Goal: Task Accomplishment & Management: Use online tool/utility

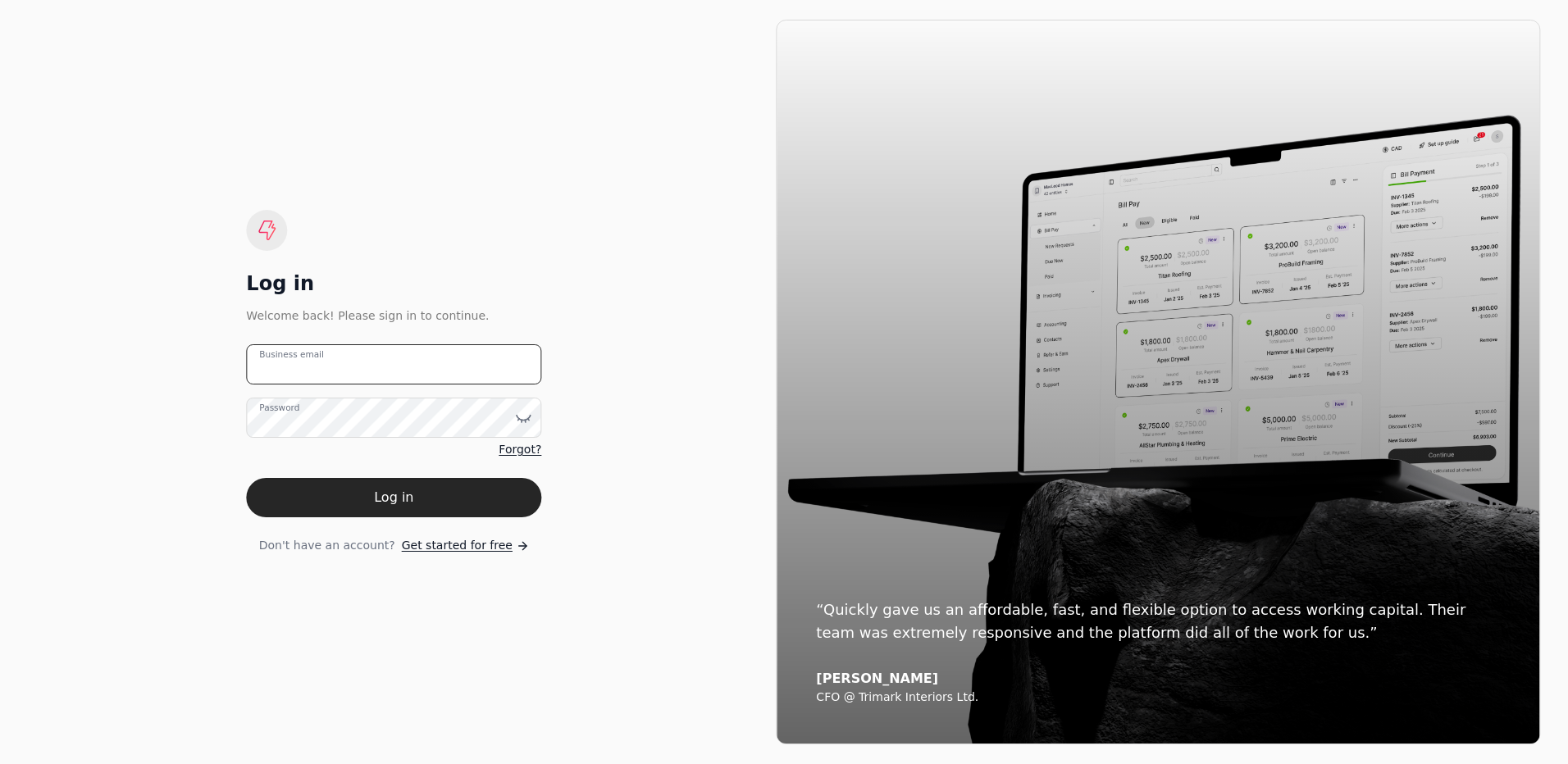
type email "[EMAIL_ADDRESS][DOMAIN_NAME]"
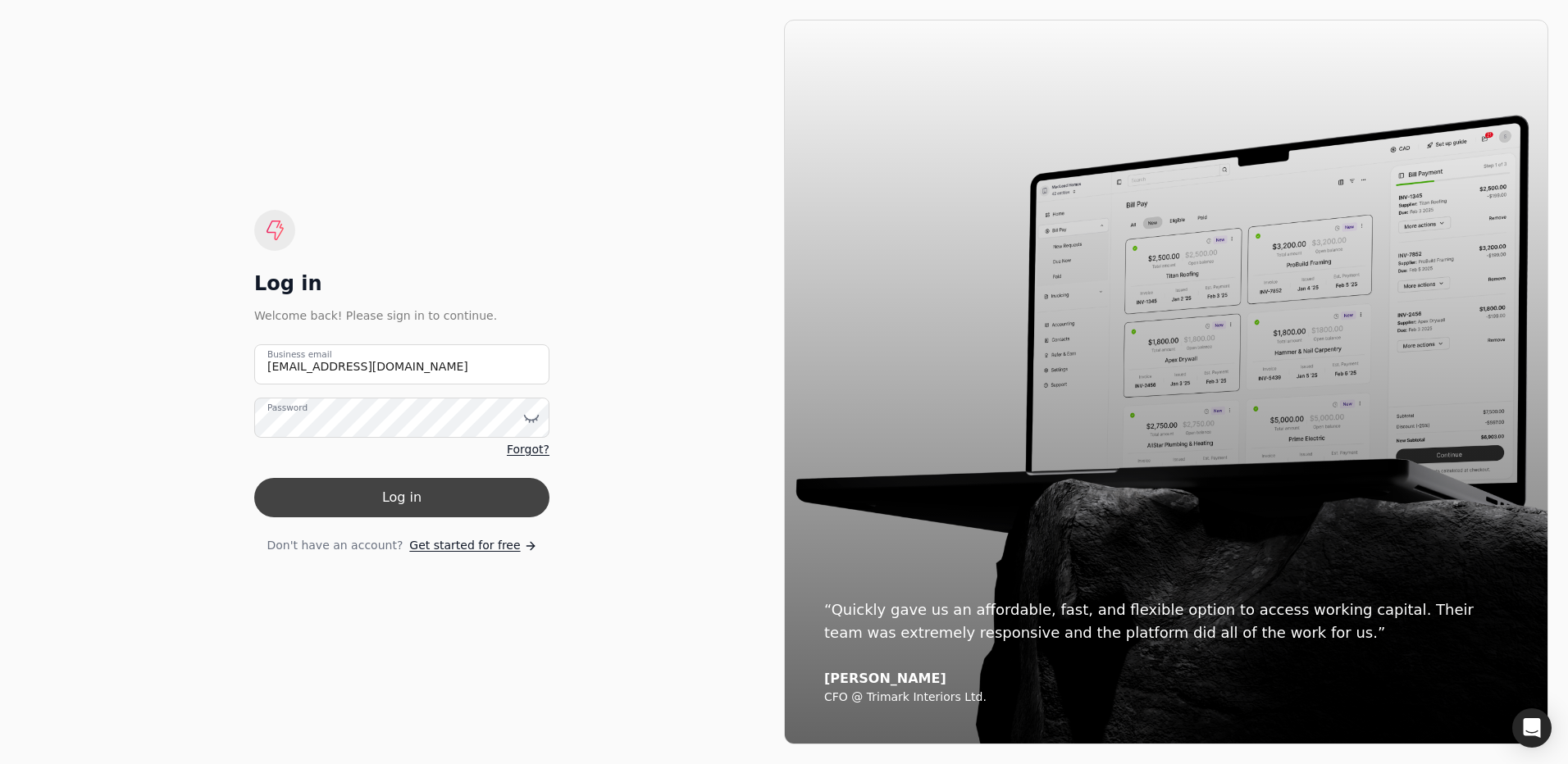
click at [389, 499] on button "Log in" at bounding box center [402, 497] width 295 height 39
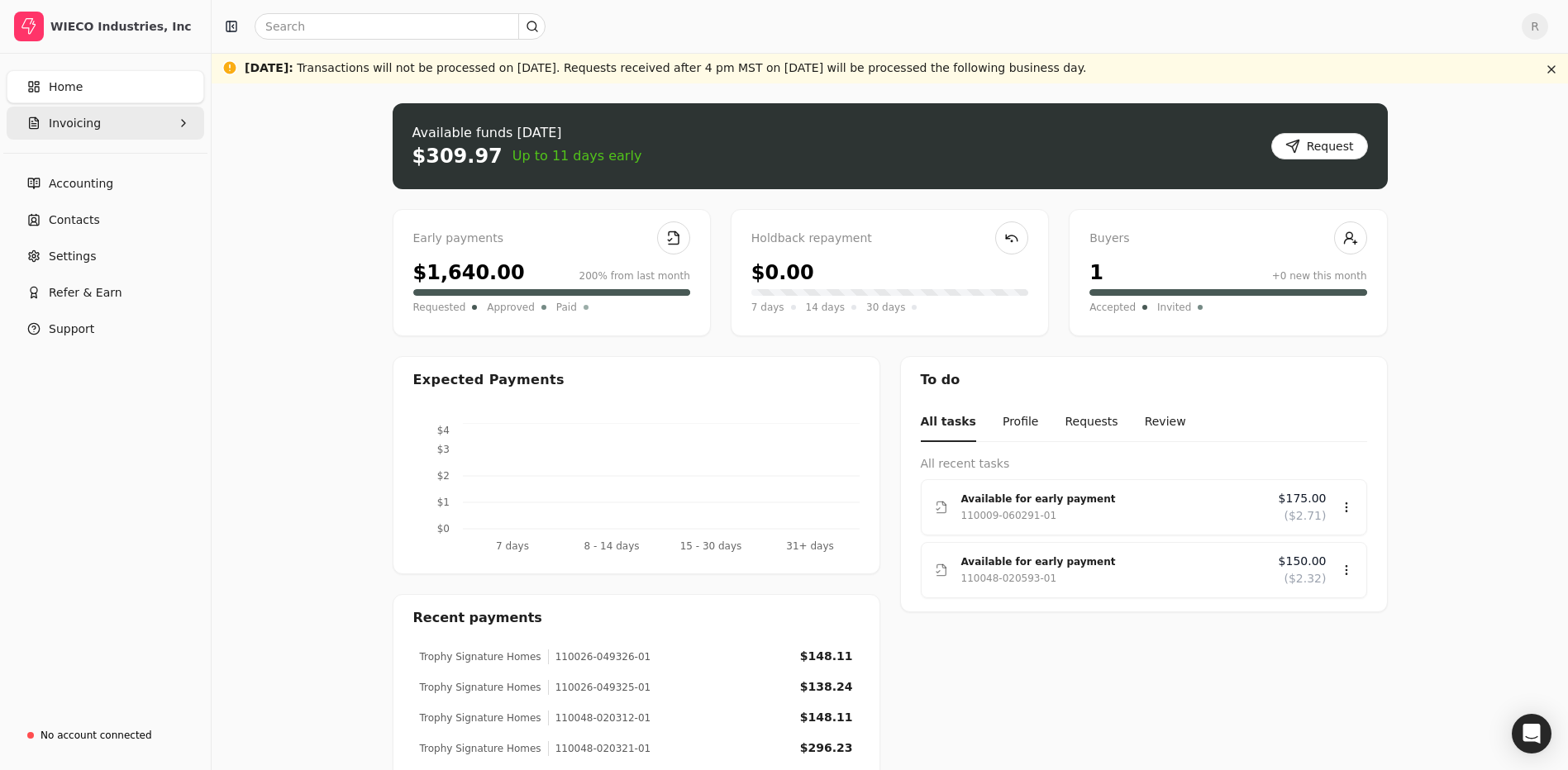
click at [130, 130] on button "Invoicing" at bounding box center [105, 124] width 197 height 33
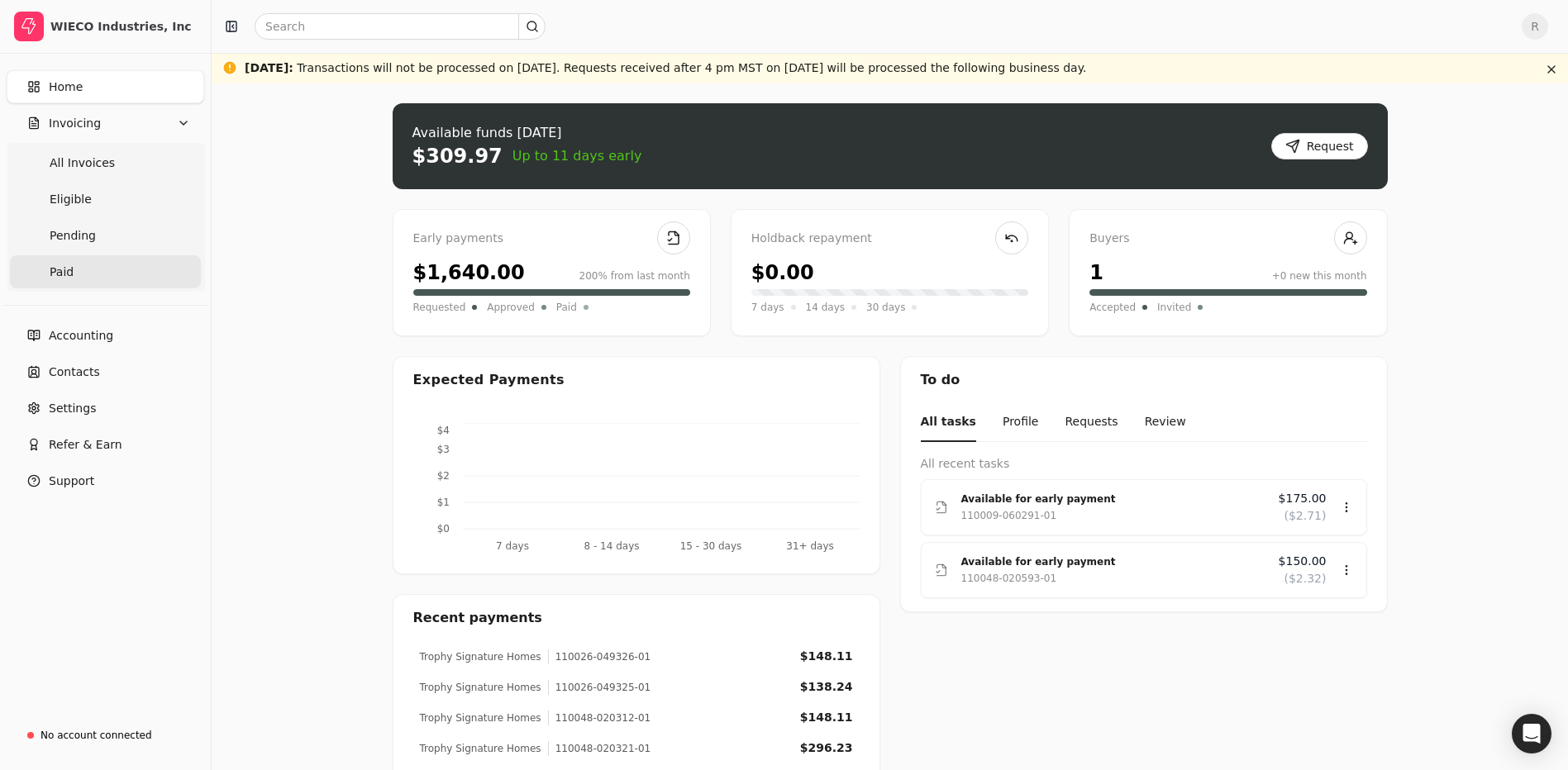
click at [101, 272] on link "Paid" at bounding box center [105, 272] width 191 height 33
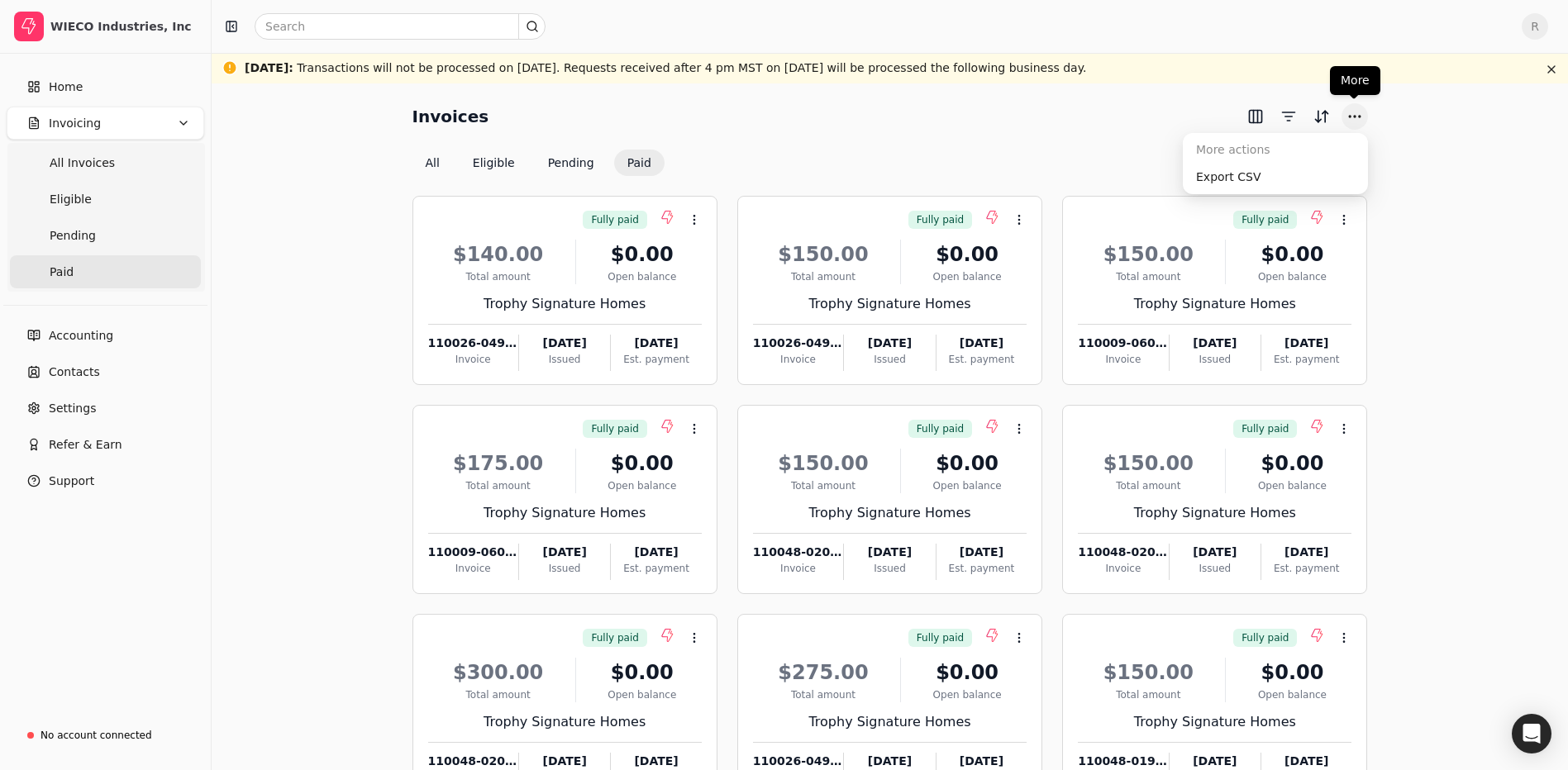
click at [1358, 121] on button "More" at bounding box center [1354, 116] width 27 height 27
click at [1275, 182] on div "Export CSV" at bounding box center [1275, 178] width 179 height 28
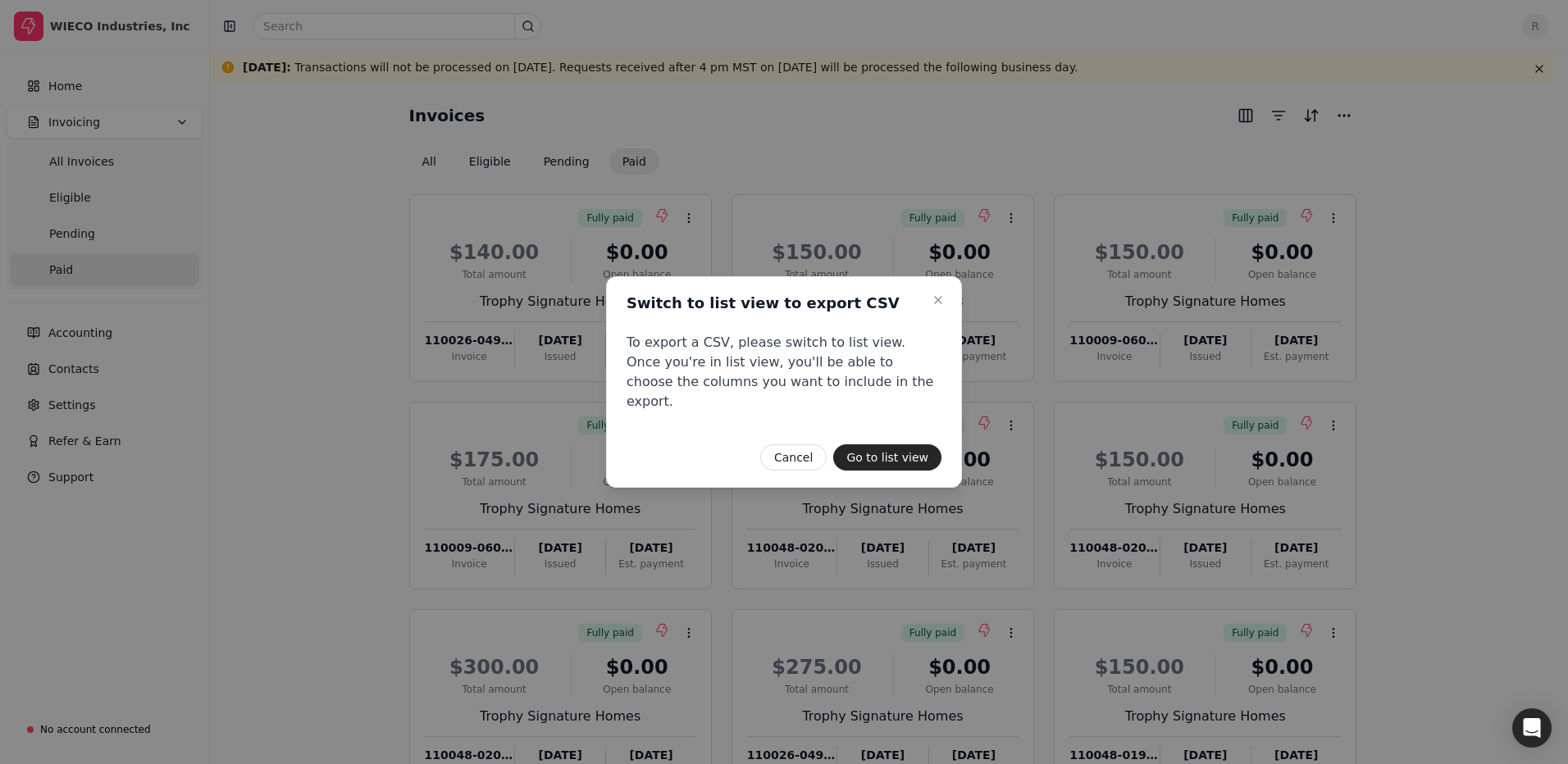
click at [909, 444] on button "Go to list view" at bounding box center [887, 457] width 108 height 26
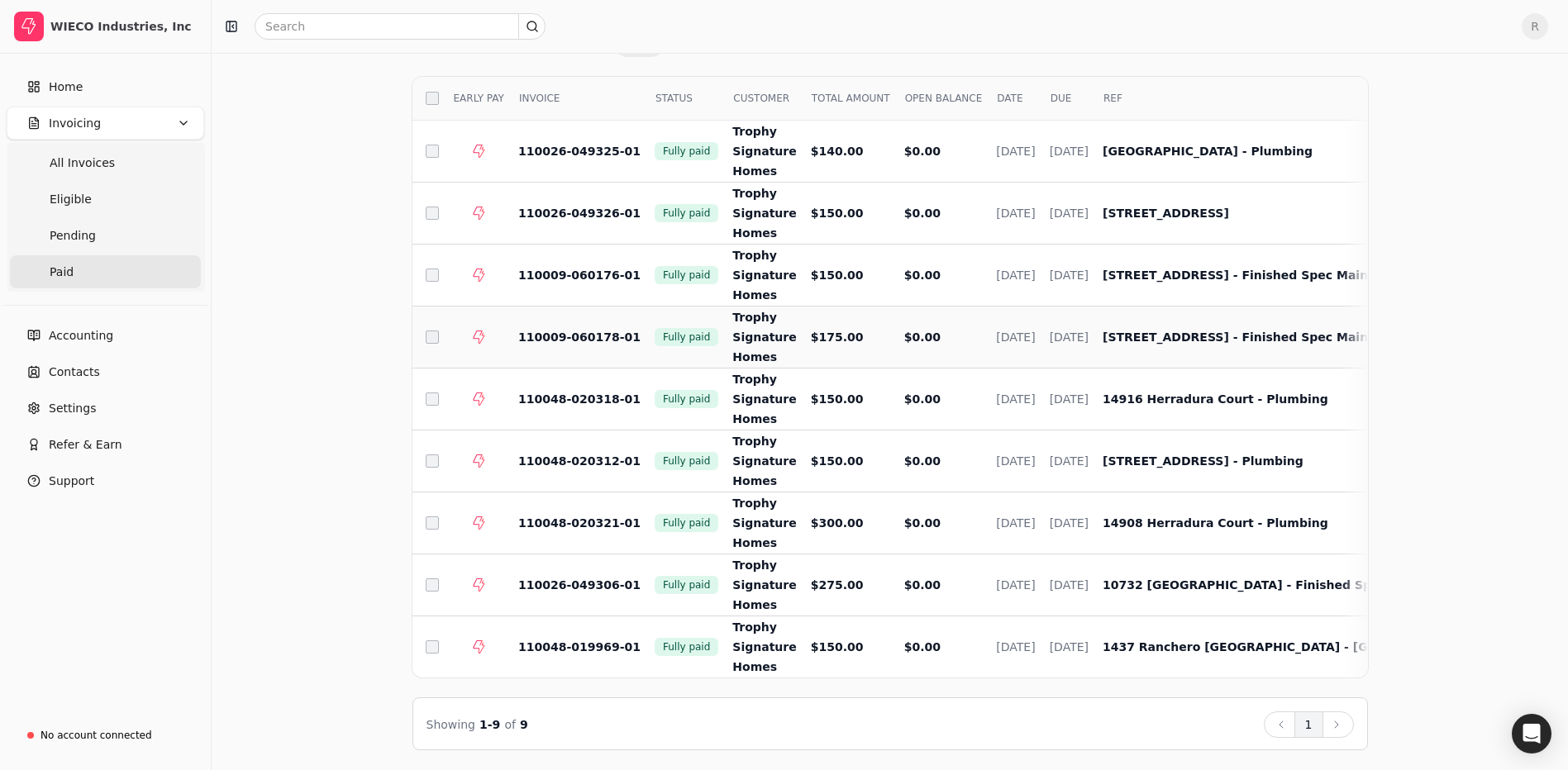
scroll to position [132, 0]
